Goal: Navigation & Orientation: Find specific page/section

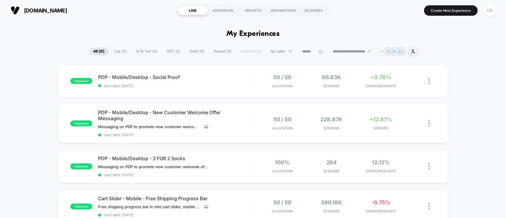
click at [116, 48] on span "Live ( 5 )" at bounding box center [120, 51] width 21 height 8
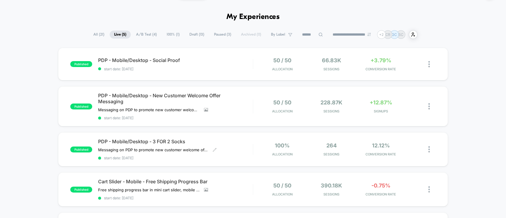
scroll to position [15, 0]
